Goal: Task Accomplishment & Management: Manage account settings

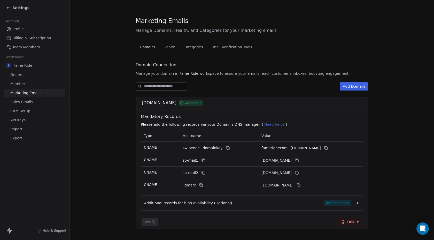
scroll to position [220, 0]
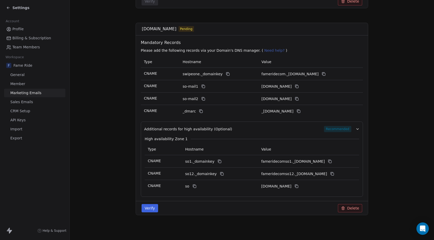
click at [153, 208] on button "Verify" at bounding box center [149, 208] width 17 height 8
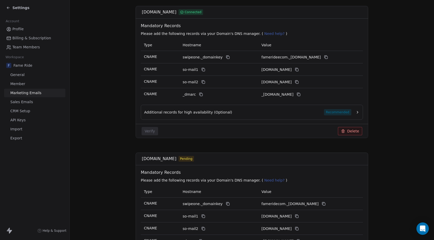
scroll to position [160, 0]
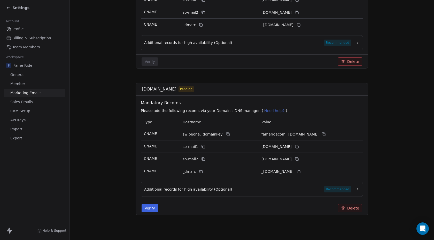
click at [154, 204] on button "Verify" at bounding box center [149, 208] width 17 height 8
click at [155, 210] on button "Verify" at bounding box center [149, 208] width 17 height 8
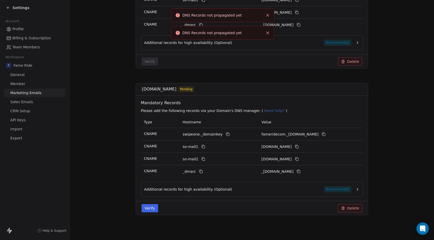
click at [268, 14] on line "Close toast" at bounding box center [267, 15] width 2 height 2
click at [268, 15] on icon "Close toast" at bounding box center [267, 15] width 5 height 5
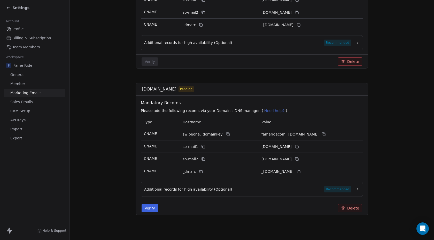
click at [153, 205] on button "Verify" at bounding box center [149, 208] width 17 height 8
click at [208, 188] on span "Additional records for high availability (Optional)" at bounding box center [188, 188] width 88 height 5
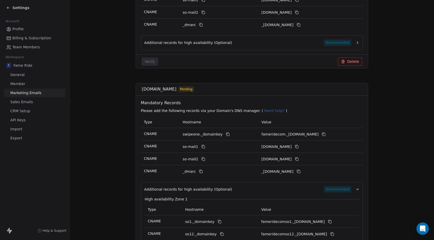
scroll to position [214, 0]
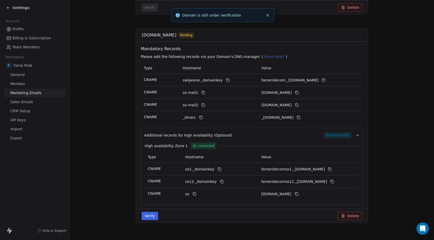
click at [154, 214] on button "Verify" at bounding box center [149, 215] width 17 height 8
click at [269, 14] on icon "Close toast" at bounding box center [267, 15] width 5 height 5
click at [149, 213] on button "Verify" at bounding box center [149, 215] width 17 height 8
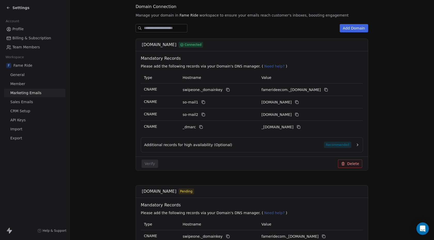
scroll to position [160, 0]
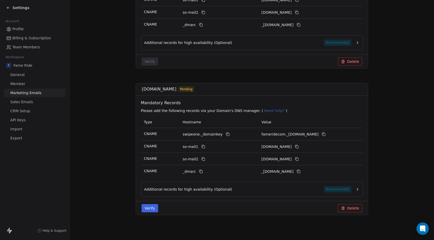
click at [151, 207] on button "Verify" at bounding box center [149, 208] width 17 height 8
click at [269, 14] on icon "Close toast" at bounding box center [267, 15] width 5 height 5
click at [209, 191] on span "Additional records for high availability (Optional)" at bounding box center [188, 188] width 88 height 5
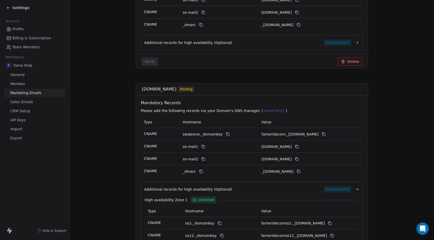
scroll to position [222, 0]
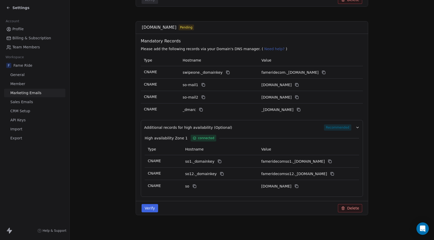
click at [151, 207] on button "Verify" at bounding box center [149, 208] width 17 height 8
click at [267, 12] on button "Close toast" at bounding box center [267, 15] width 7 height 7
click at [148, 205] on button "Verify" at bounding box center [149, 208] width 17 height 8
click at [268, 16] on line "Close toast" at bounding box center [267, 15] width 2 height 2
click at [149, 208] on button "Verify" at bounding box center [149, 208] width 17 height 8
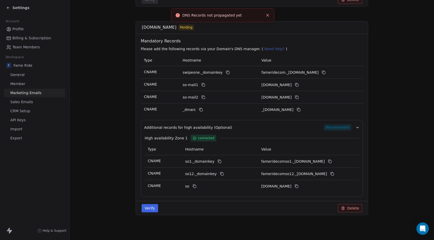
click at [149, 208] on button "Verify" at bounding box center [149, 208] width 17 height 8
click at [267, 16] on icon "Close toast" at bounding box center [267, 15] width 5 height 5
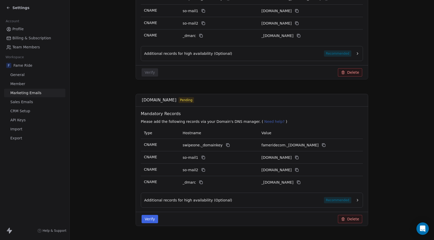
scroll to position [151, 0]
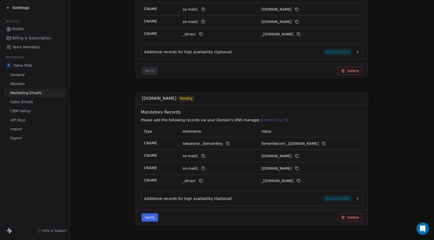
click at [152, 219] on button "Verify" at bounding box center [149, 217] width 17 height 8
